Goal: Information Seeking & Learning: Learn about a topic

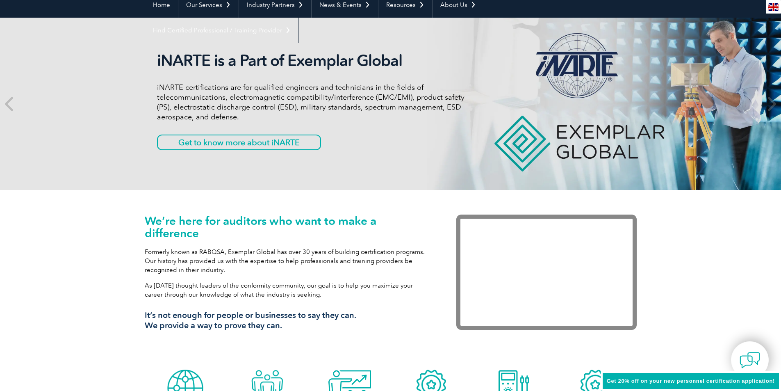
scroll to position [205, 0]
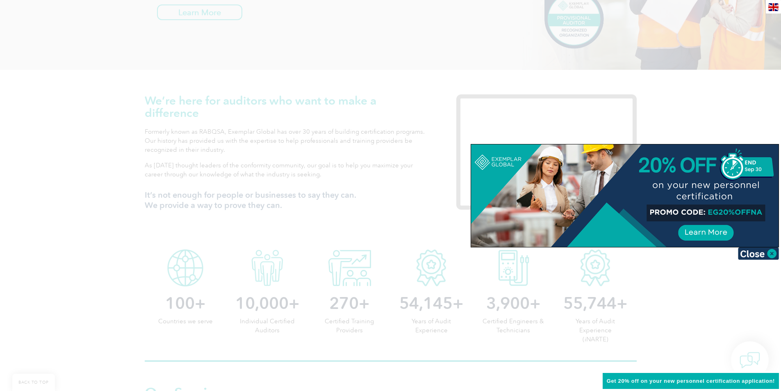
click at [423, 54] on div at bounding box center [390, 195] width 781 height 391
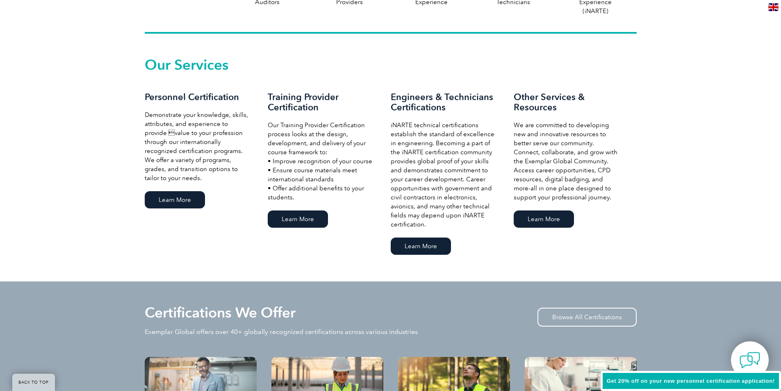
scroll to position [738, 0]
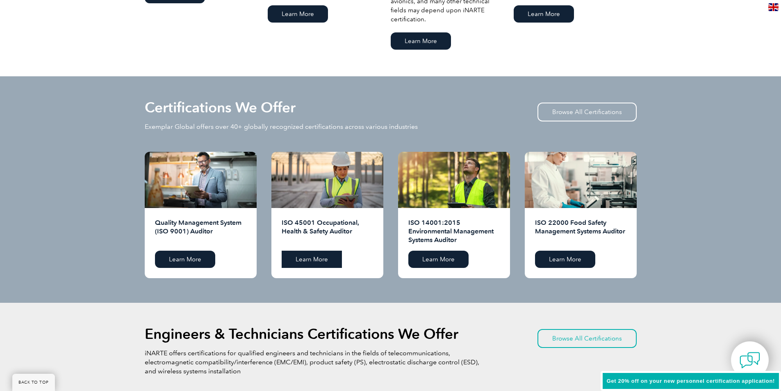
click at [310, 258] on link "Learn More" at bounding box center [312, 259] width 60 height 17
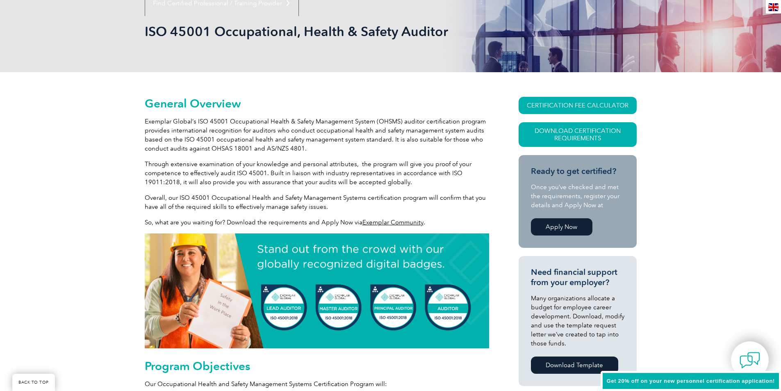
scroll to position [123, 0]
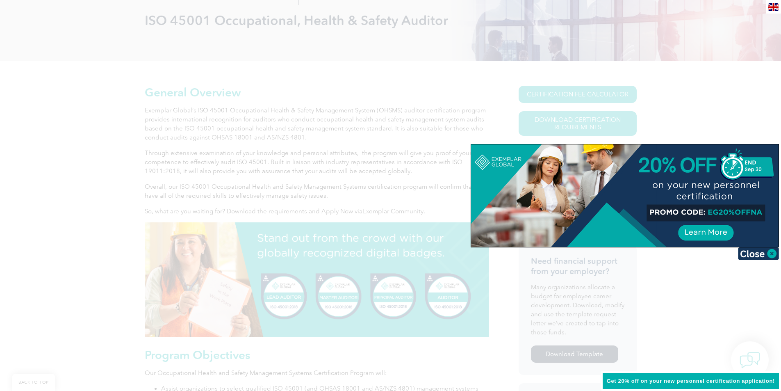
click at [772, 251] on img at bounding box center [758, 253] width 41 height 12
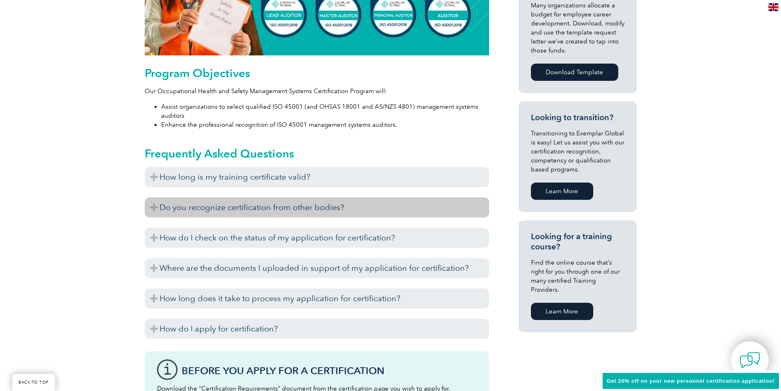
scroll to position [410, 0]
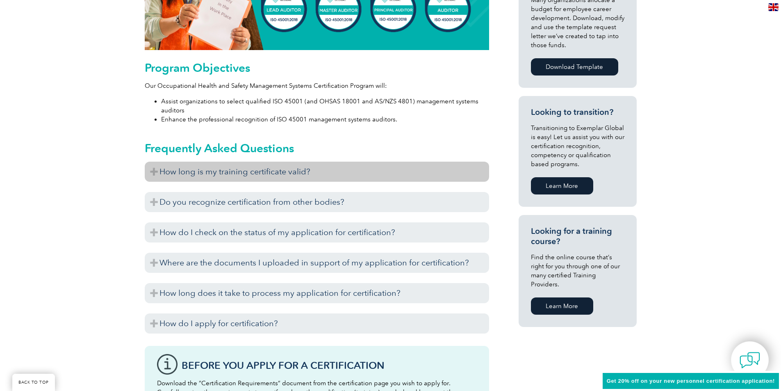
click at [154, 173] on h3 "How long is my training certificate valid?" at bounding box center [317, 172] width 345 height 20
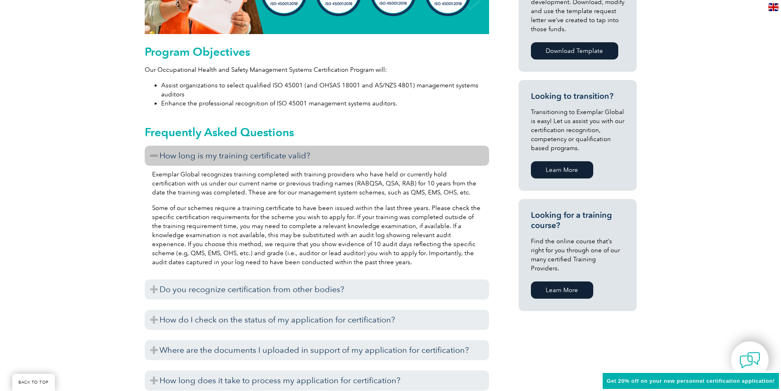
scroll to position [492, 0]
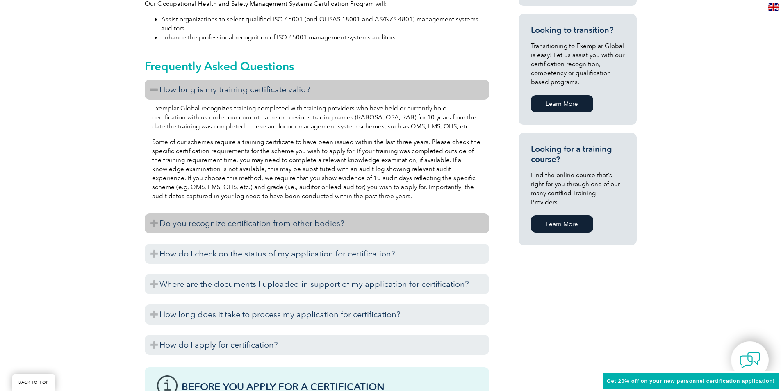
click at [217, 222] on h3 "Do you recognize certification from other bodies?" at bounding box center [317, 223] width 345 height 20
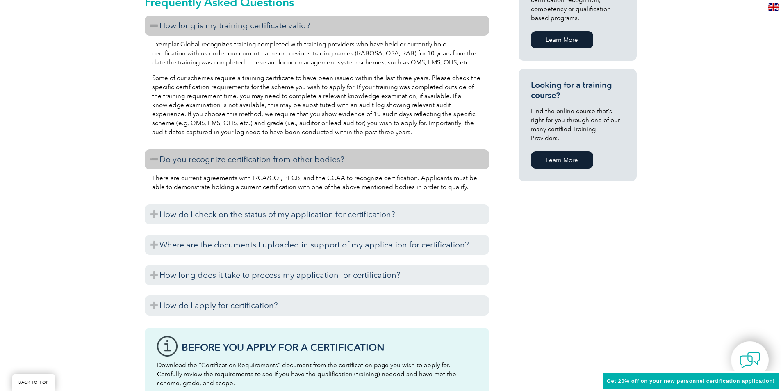
scroll to position [574, 0]
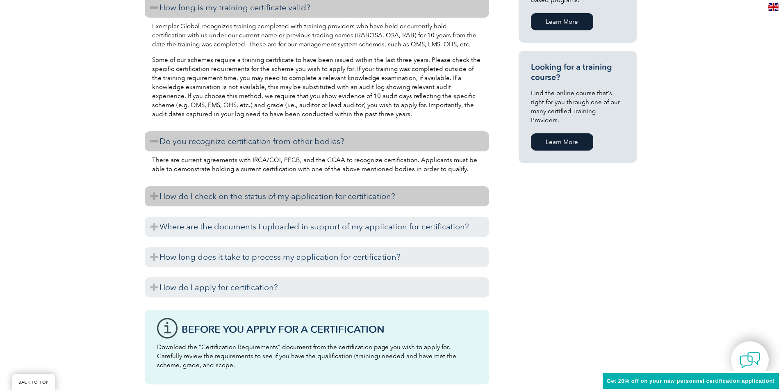
click at [201, 197] on h3 "How do I check on the status of my application for certification?" at bounding box center [317, 196] width 345 height 20
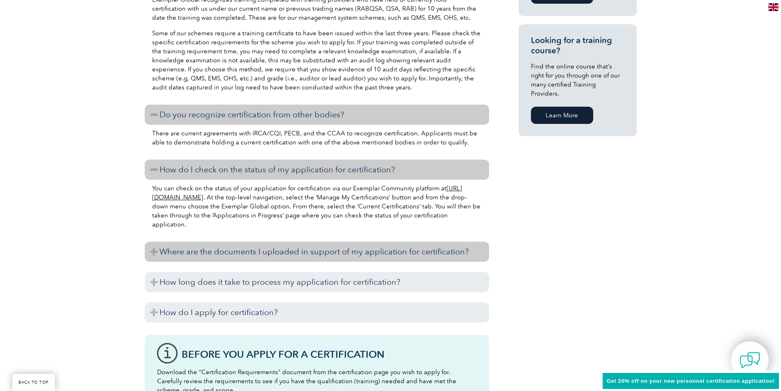
scroll to position [615, 0]
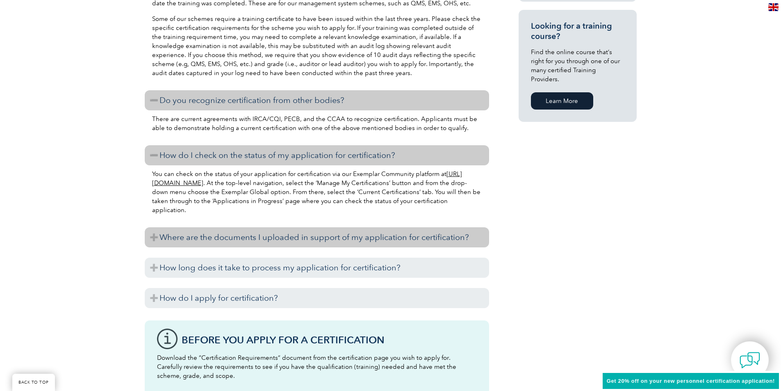
click at [205, 236] on h3 "Where are the documents I uploaded in support of my application for certificati…" at bounding box center [317, 237] width 345 height 20
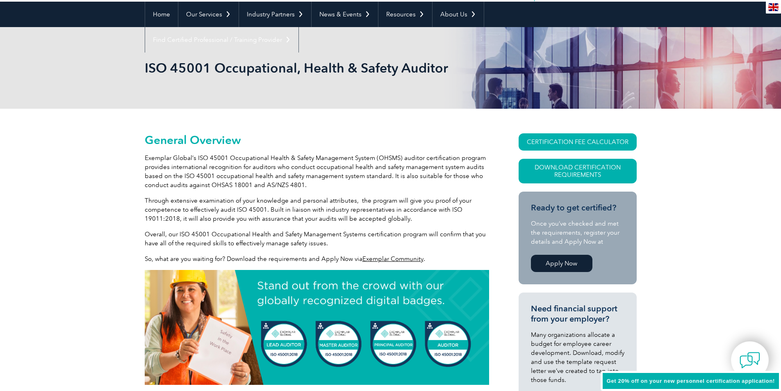
scroll to position [0, 0]
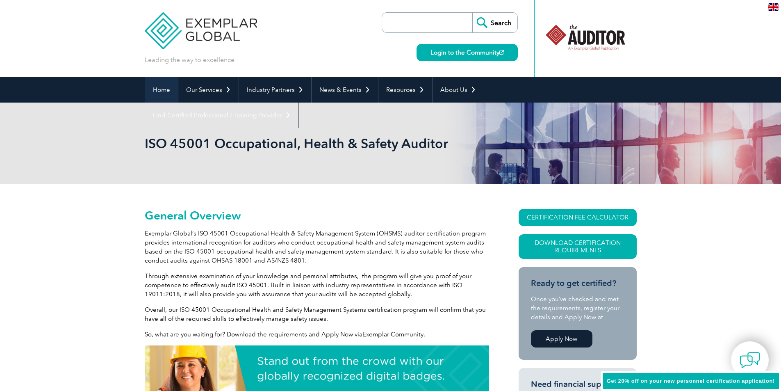
click at [155, 85] on link "Home" at bounding box center [161, 89] width 33 height 25
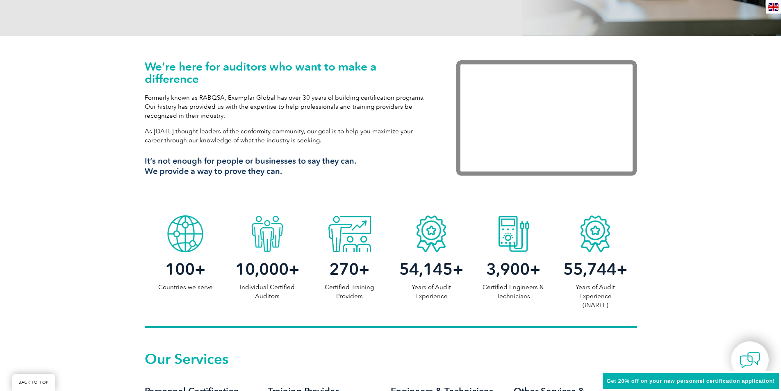
scroll to position [246, 0]
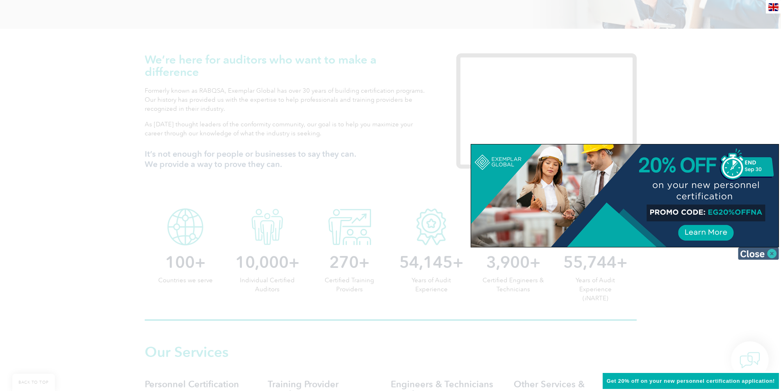
click at [773, 251] on img at bounding box center [758, 253] width 41 height 12
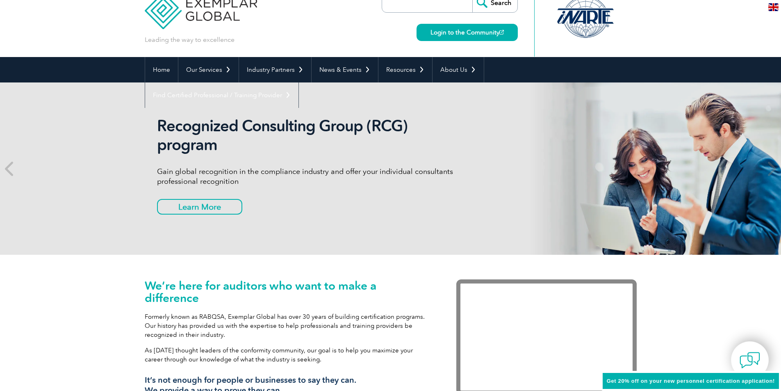
scroll to position [0, 0]
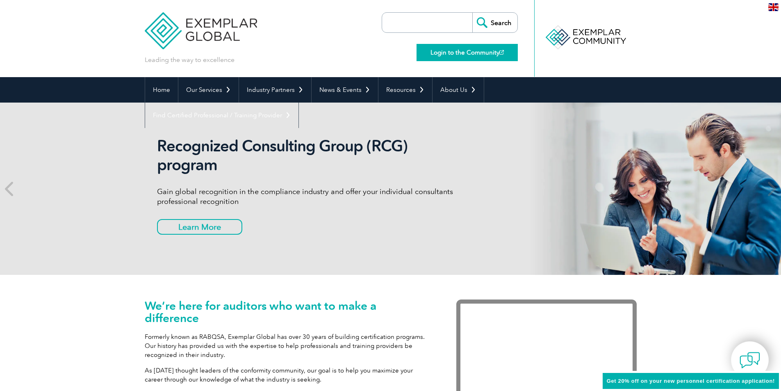
click at [465, 50] on link "Login to the Community" at bounding box center [467, 52] width 101 height 17
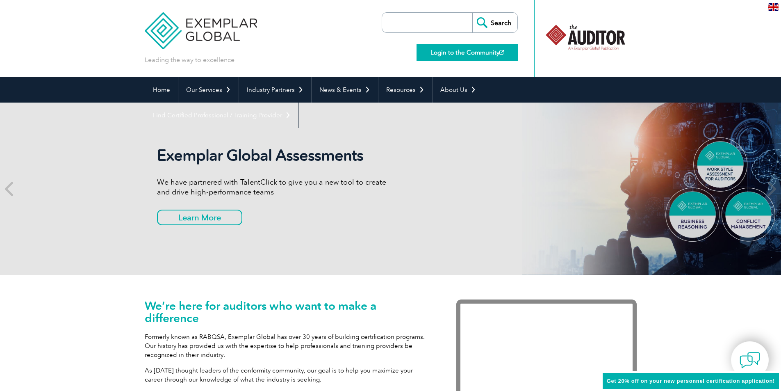
click at [460, 52] on link "Login to the Community" at bounding box center [467, 52] width 101 height 17
